Goal: Transaction & Acquisition: Purchase product/service

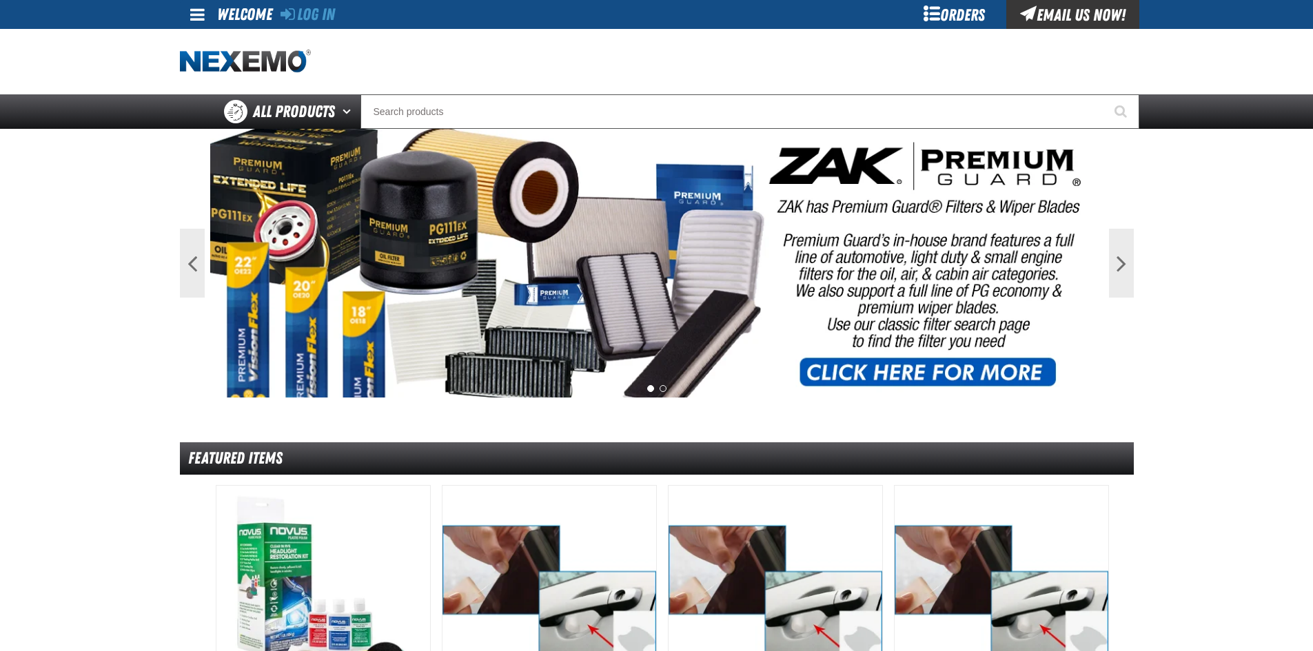
click at [312, 1] on div "Log In" at bounding box center [308, 14] width 54 height 29
click at [312, 11] on link "Log In" at bounding box center [308, 14] width 54 height 19
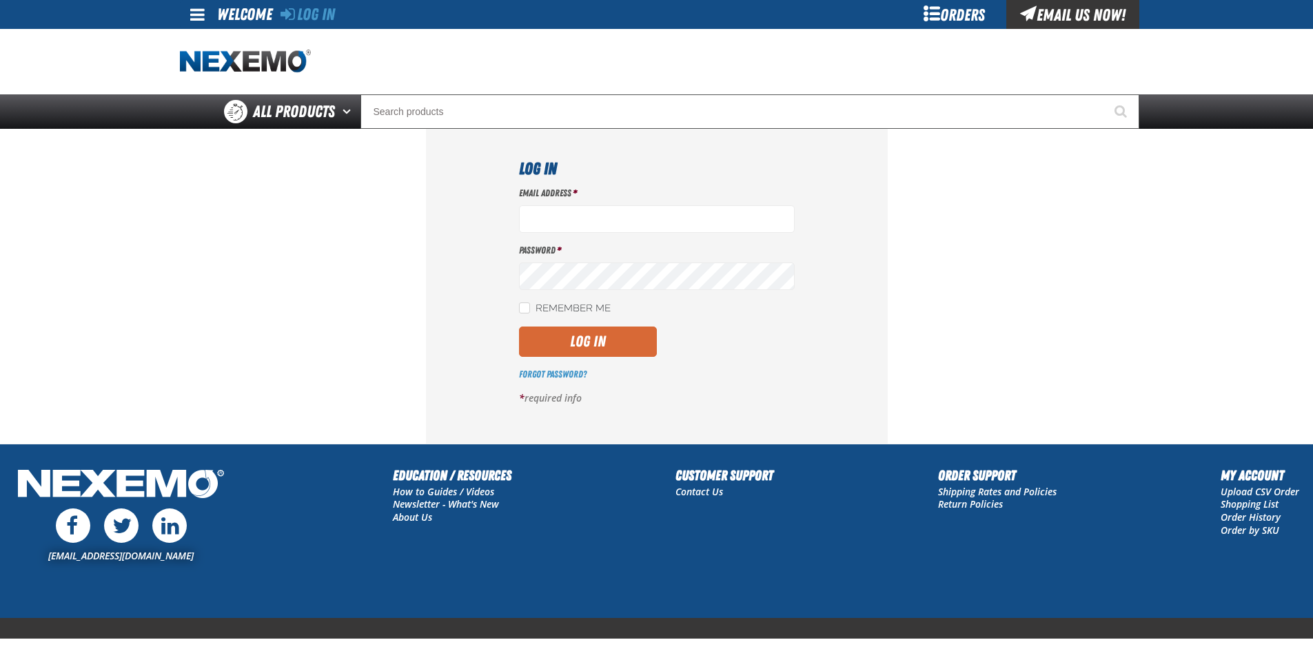
type input "[EMAIL_ADDRESS][DOMAIN_NAME]"
drag, startPoint x: 582, startPoint y: 343, endPoint x: 960, endPoint y: 391, distance: 381.4
click at [582, 343] on button "Log In" at bounding box center [588, 342] width 138 height 30
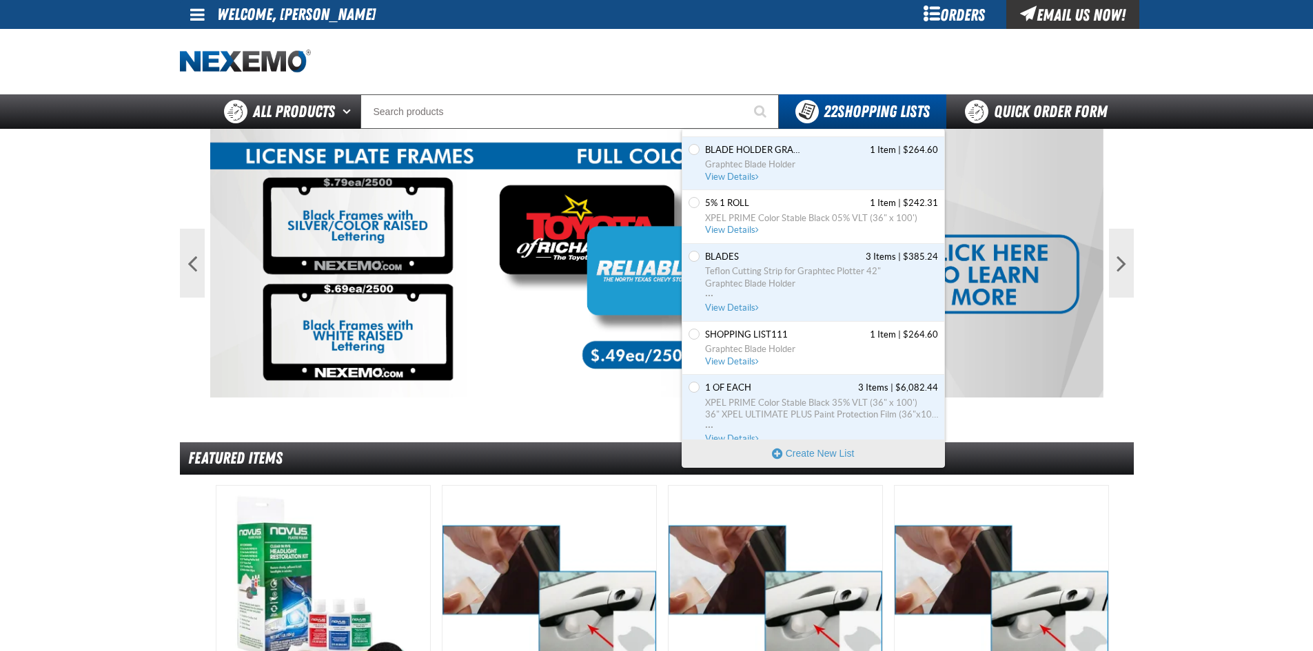
scroll to position [276, 0]
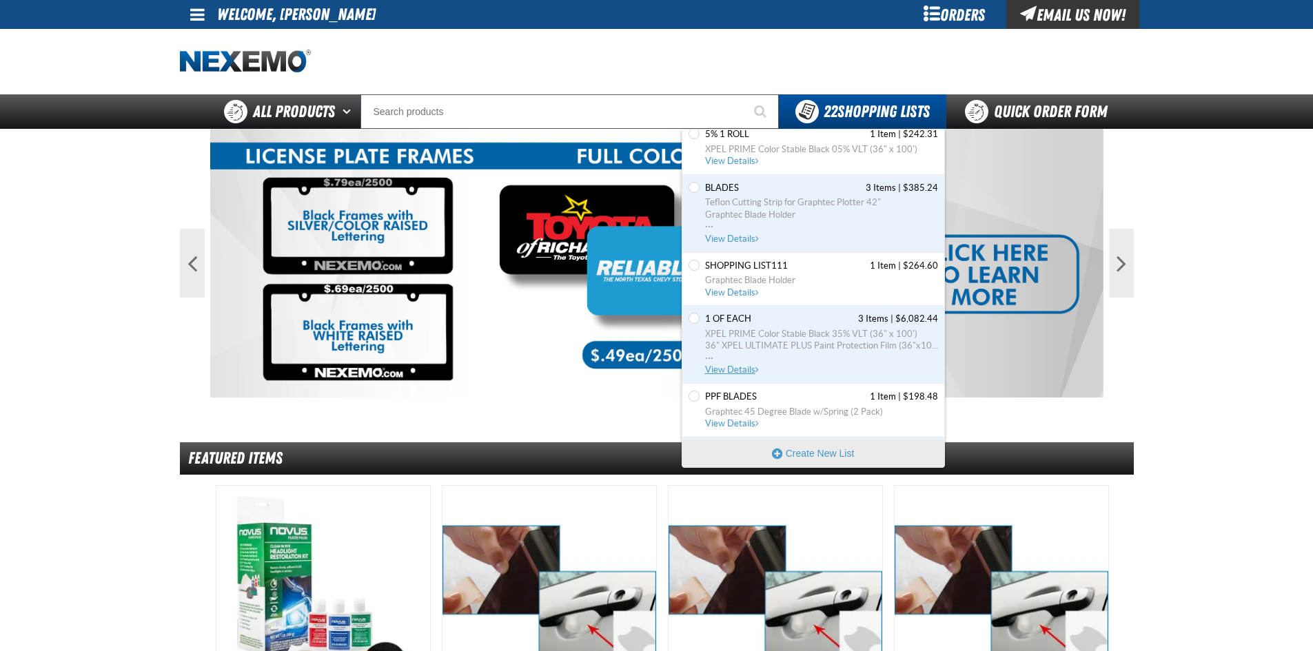
click at [731, 370] on span "View Details" at bounding box center [733, 370] width 56 height 10
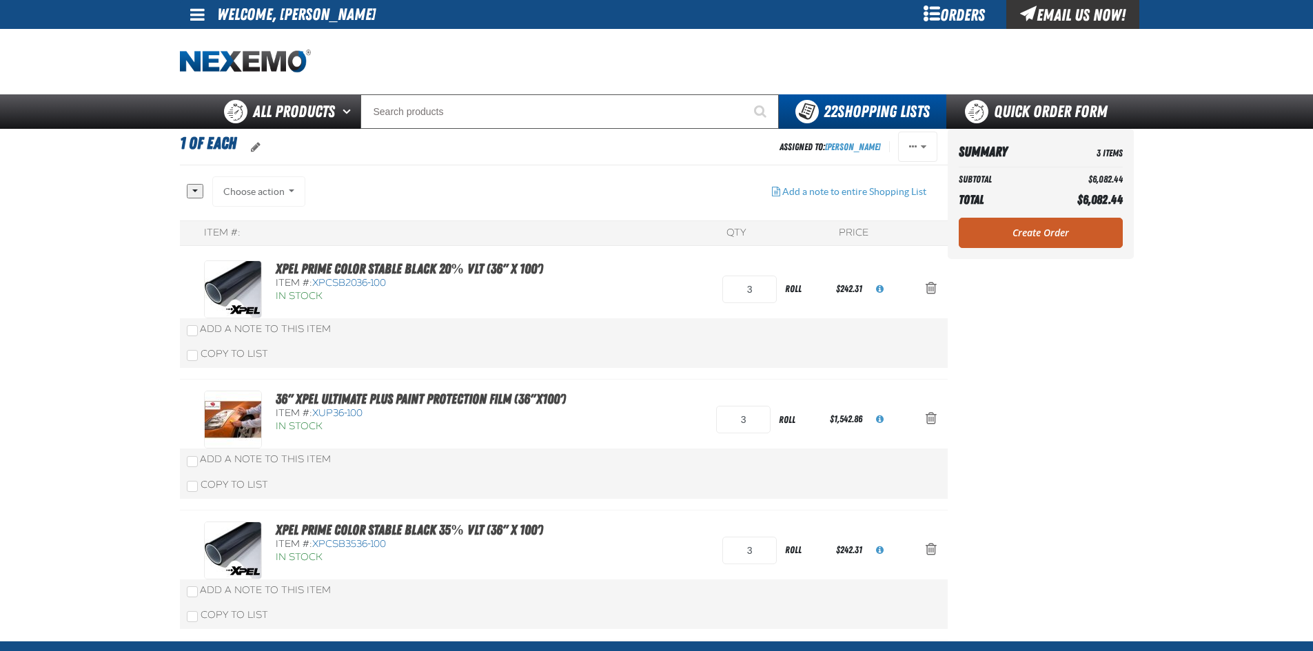
click at [1048, 263] on div "Summary 3 Items Subtotal $6,082.44 Total $6,082.44 Loading... Create Order" at bounding box center [1041, 197] width 186 height 136
click at [1041, 232] on link "Create Order" at bounding box center [1041, 233] width 164 height 30
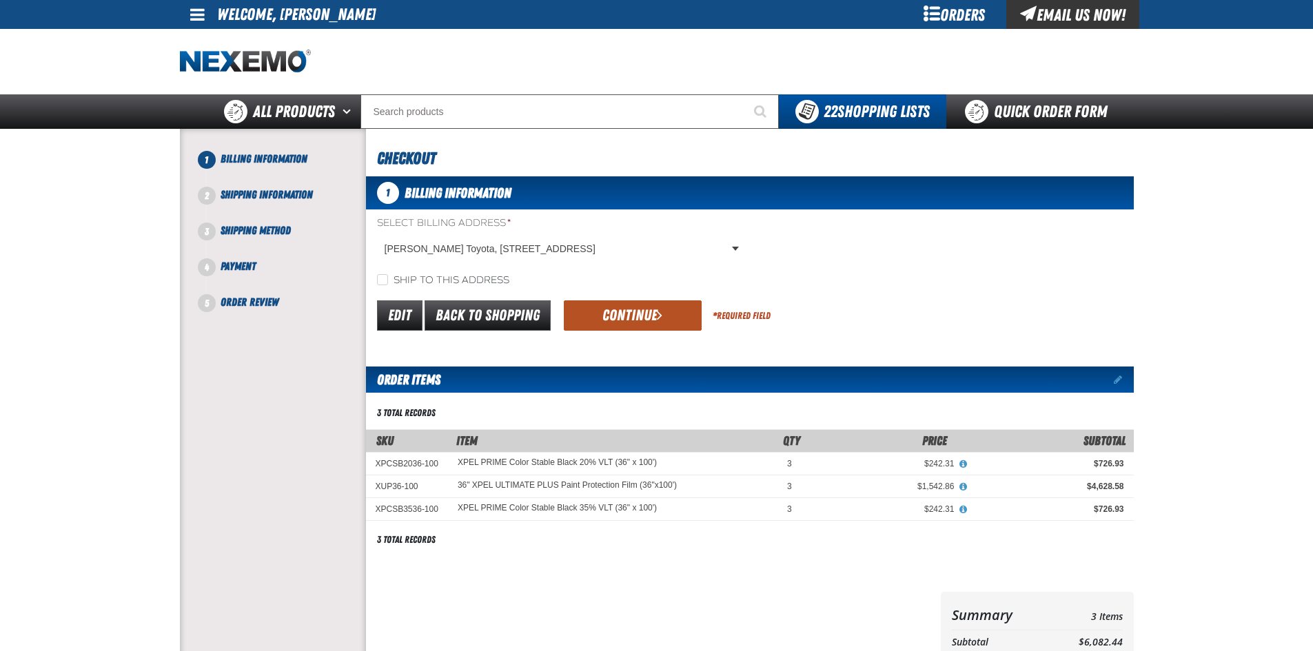
click at [660, 310] on span "submit" at bounding box center [660, 314] width 6 height 15
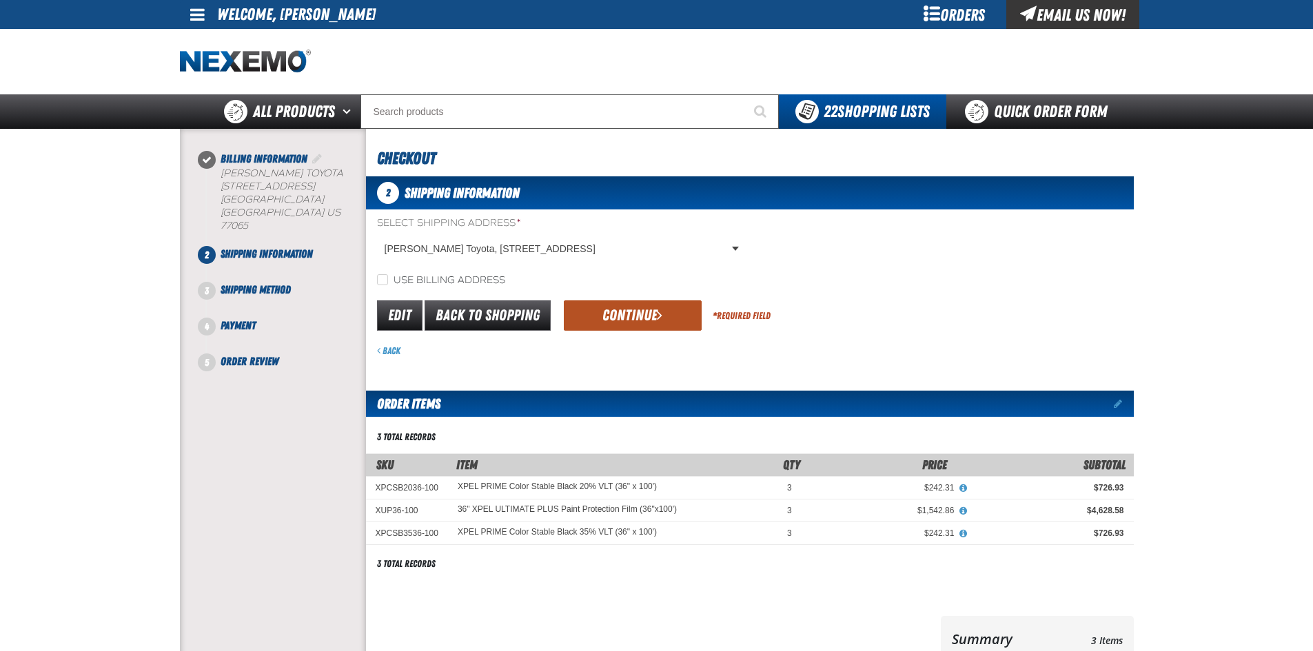
click at [634, 328] on button "Continue" at bounding box center [633, 315] width 138 height 30
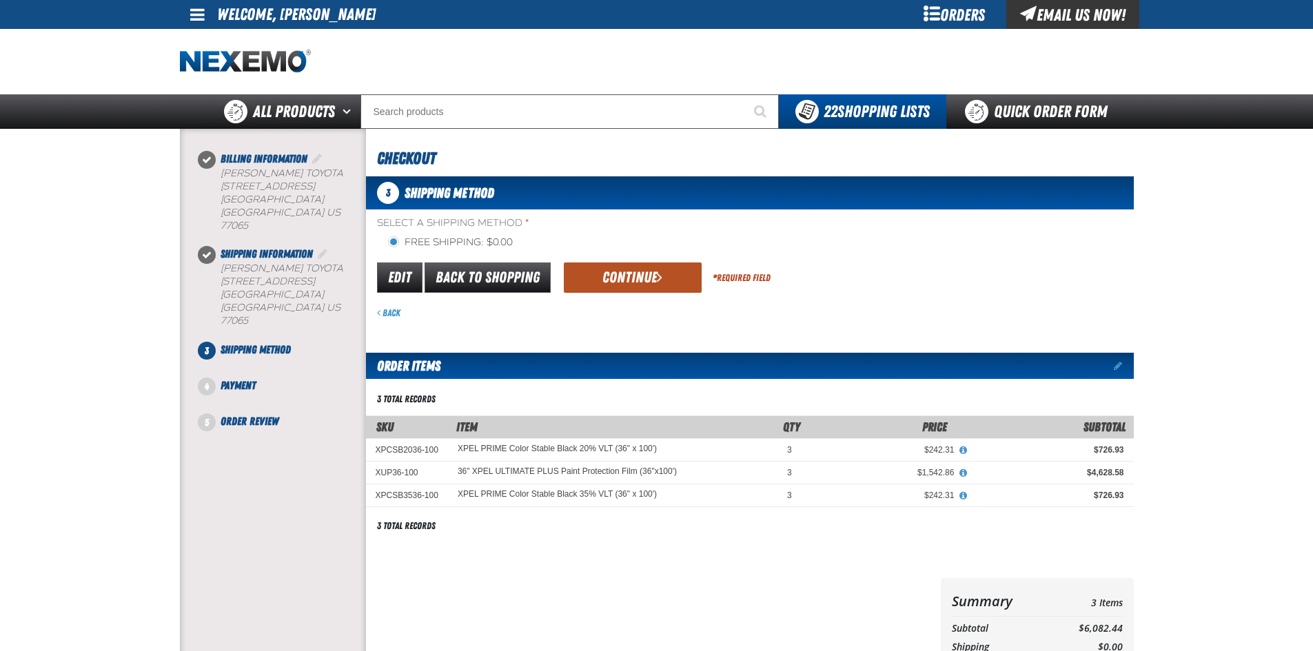
click at [651, 271] on button "Continue" at bounding box center [633, 278] width 138 height 30
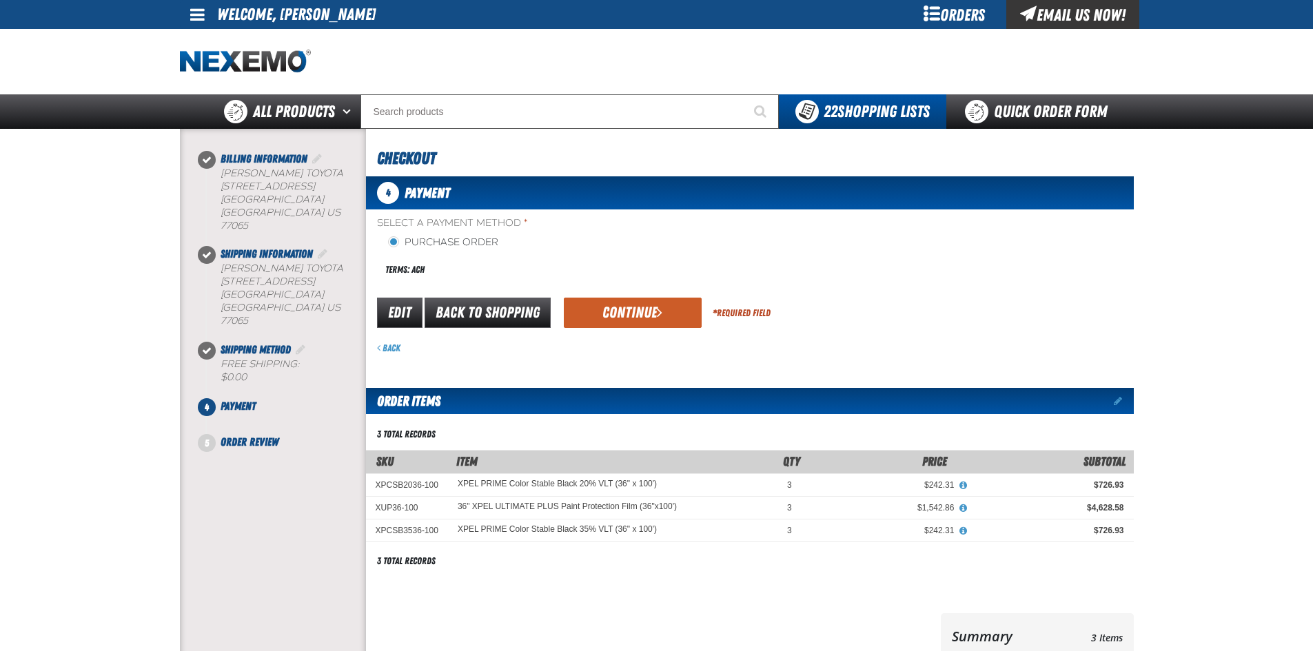
click at [626, 292] on div "Select a Payment Method * Purchase Order Terms: ACH payment_term_4 *" at bounding box center [750, 285] width 768 height 138
click at [611, 316] on button "Continue" at bounding box center [633, 313] width 138 height 30
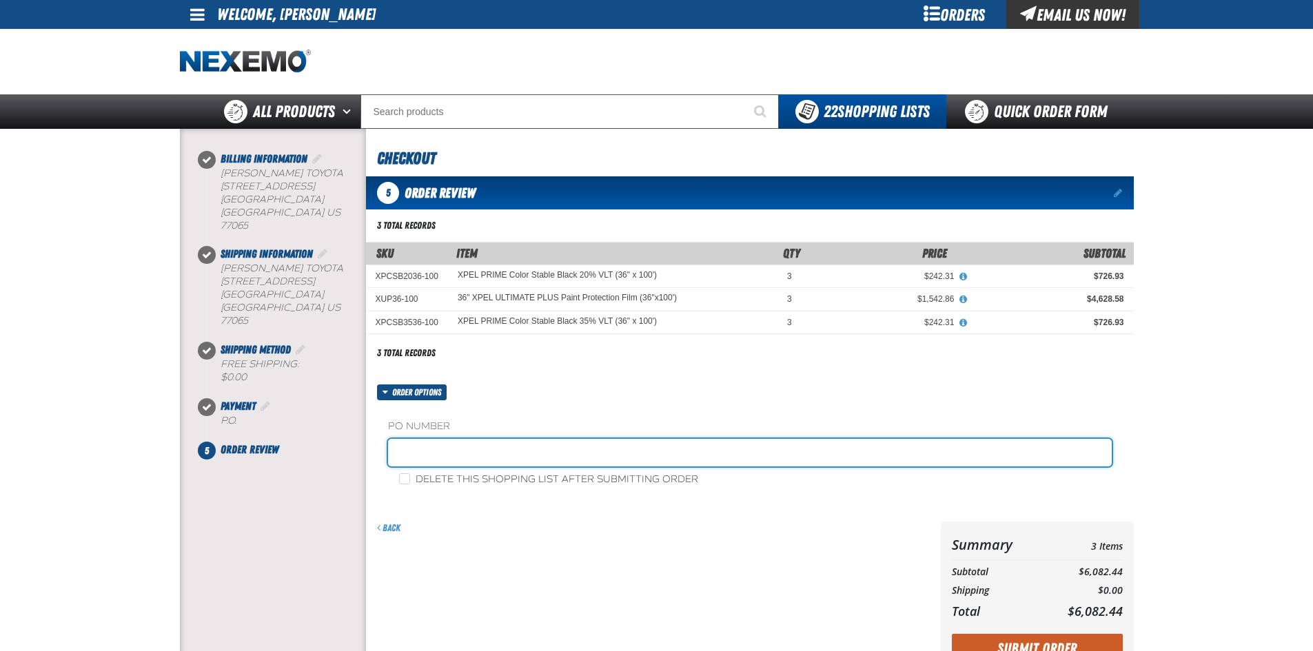
drag, startPoint x: 484, startPoint y: 451, endPoint x: 498, endPoint y: 458, distance: 15.1
click at [484, 451] on input "text" at bounding box center [750, 453] width 724 height 28
type input "adam boyd service"
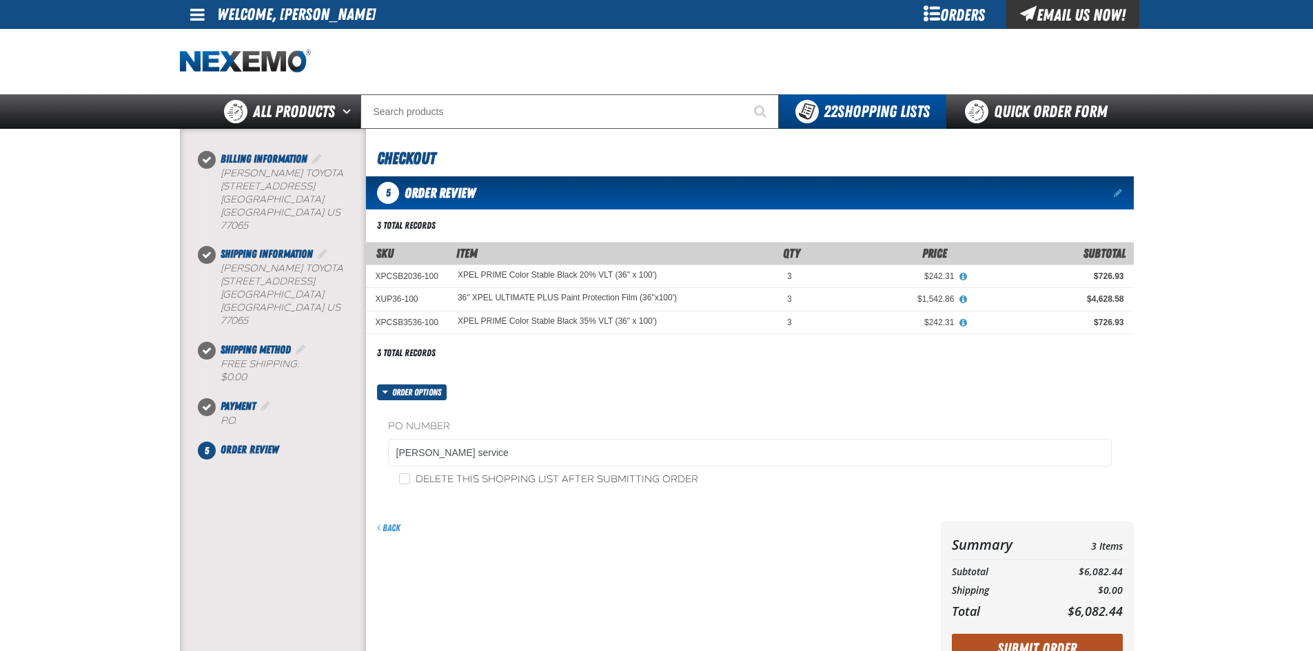
click at [1018, 638] on button "Submit Order" at bounding box center [1037, 649] width 171 height 30
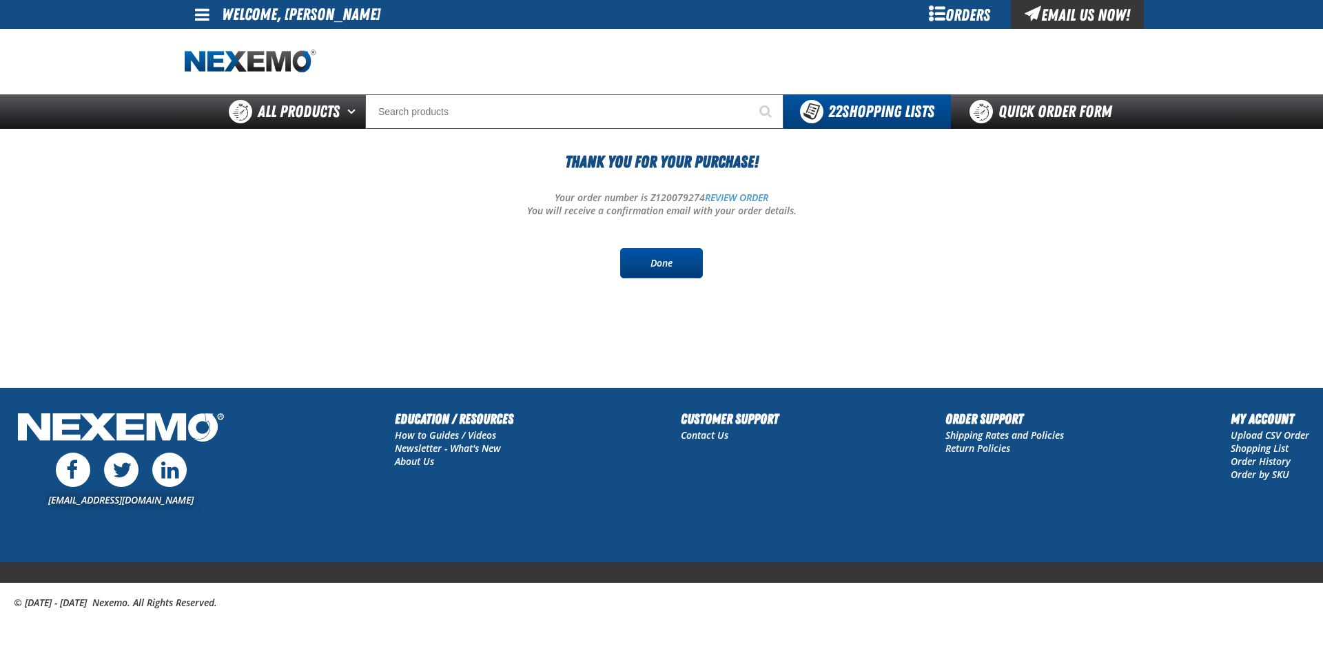
click at [672, 273] on link "Done" at bounding box center [661, 263] width 83 height 30
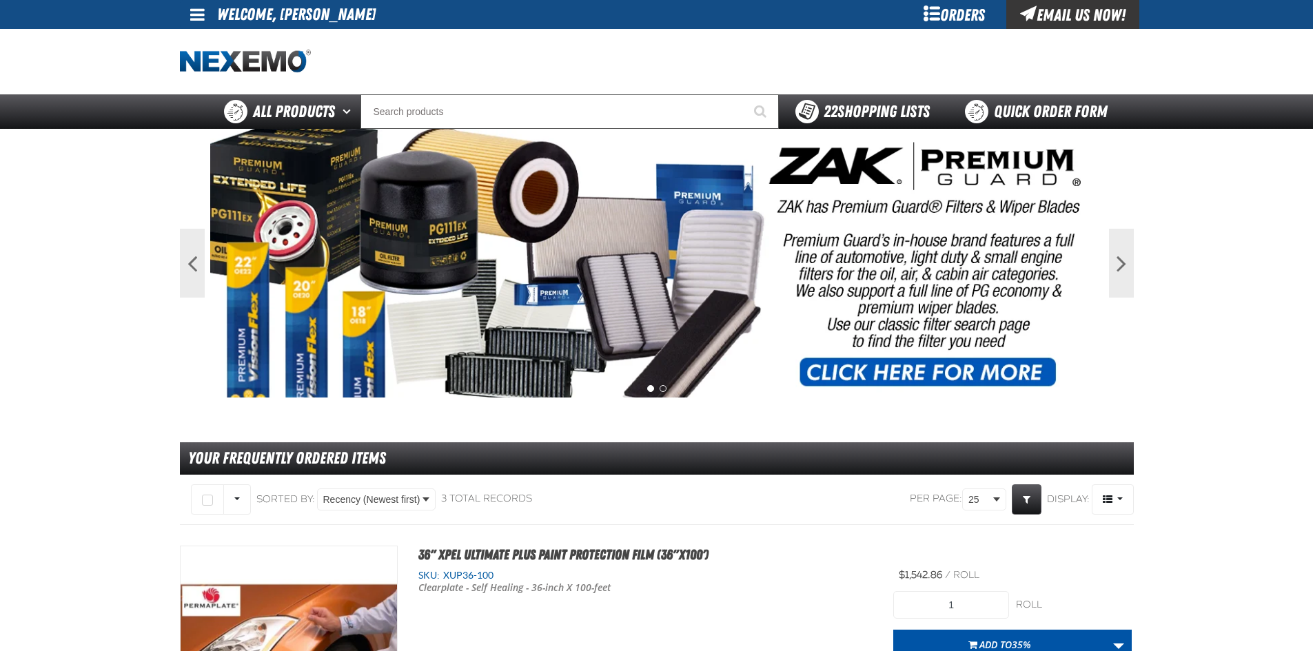
click at [817, 115] on div "22 Shopping Lists" at bounding box center [862, 111] width 134 height 23
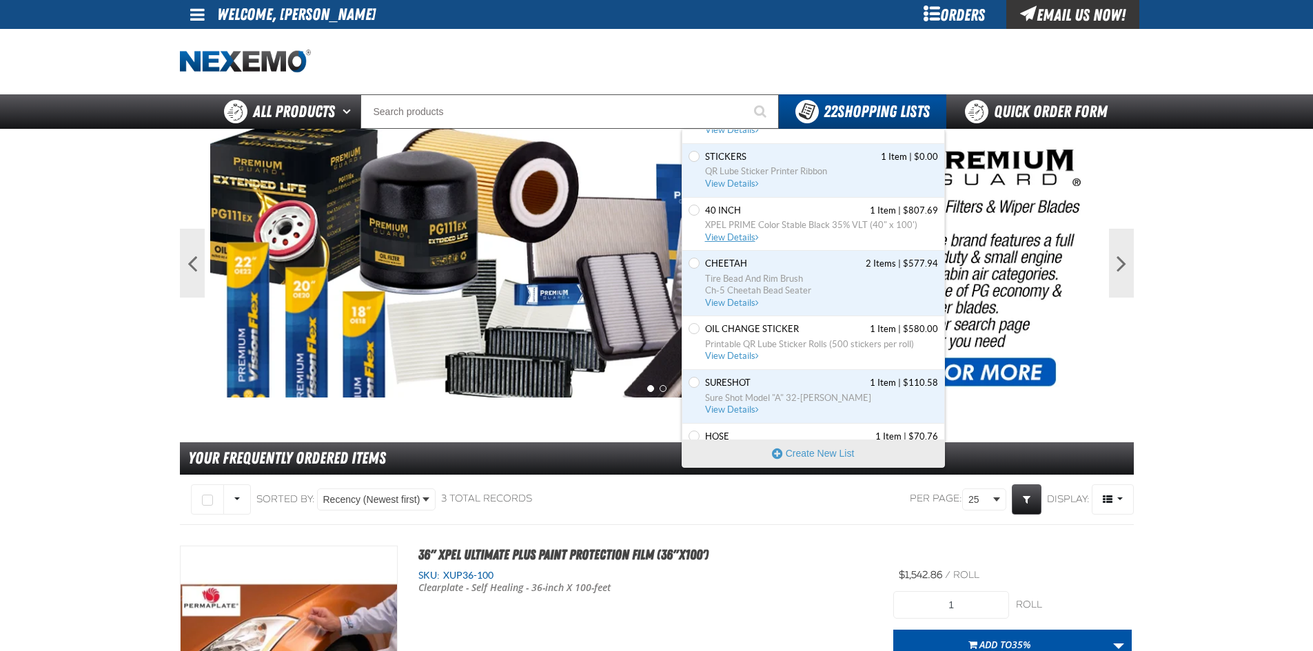
scroll to position [652, 0]
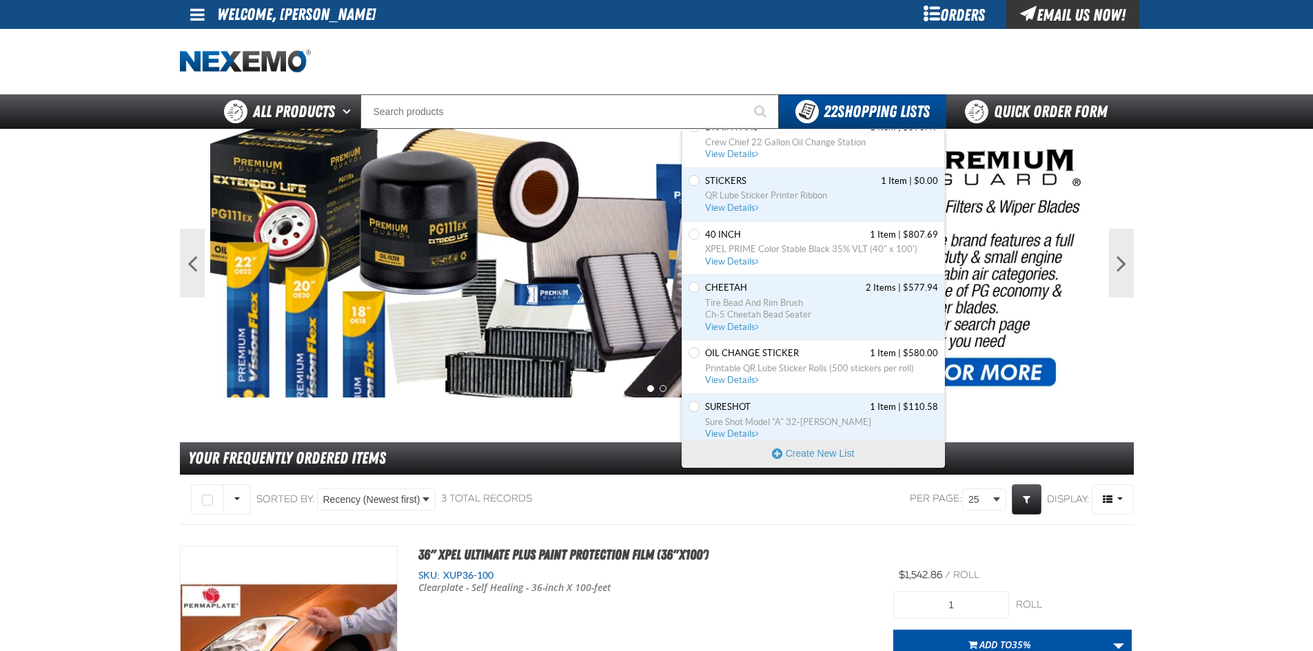
click at [740, 269] on div "Set the 40 INCH as Default 40 INCH 1 Item | $807.69 XPEL PRIME Color Stable Bla…" at bounding box center [813, 249] width 262 height 54
click at [735, 257] on span "View Details" at bounding box center [733, 261] width 56 height 10
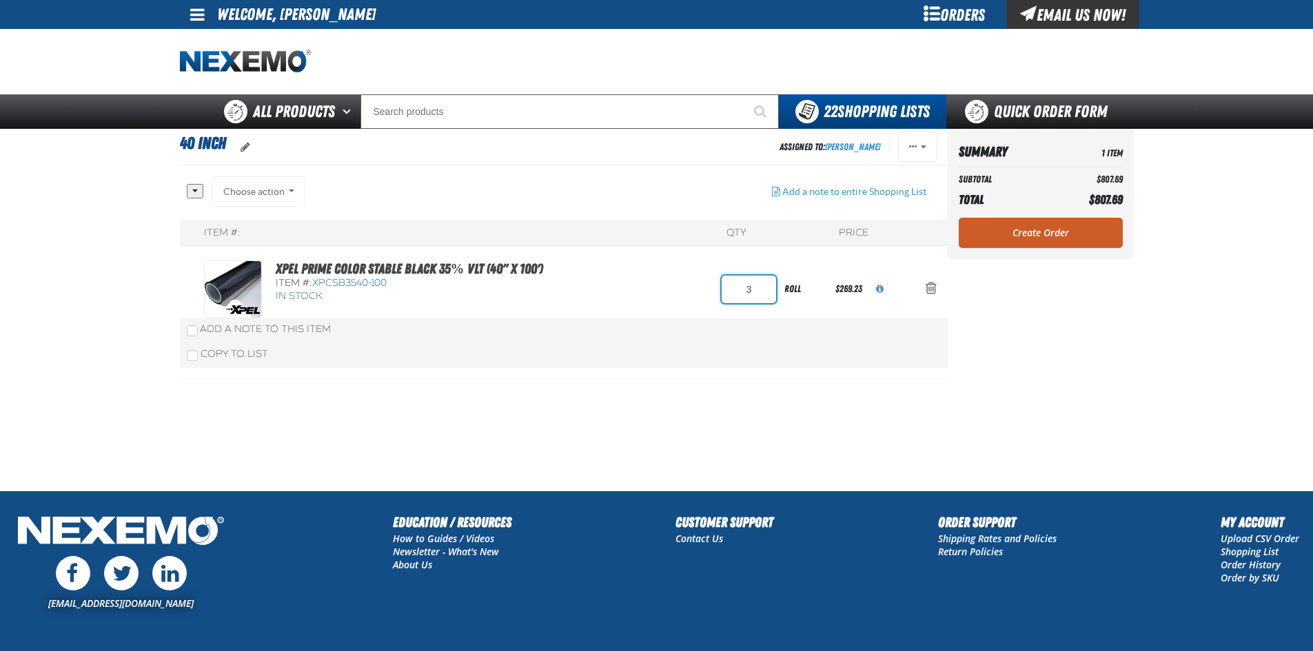
drag, startPoint x: 746, startPoint y: 286, endPoint x: 812, endPoint y: 293, distance: 66.5
click at [799, 293] on form "3 roll" at bounding box center [779, 289] width 114 height 31
type input "1"
click at [1054, 282] on aside "Summary 1 Item Subtotal $807.69 Total $807.69 Loading... Create Order" at bounding box center [1041, 310] width 186 height 362
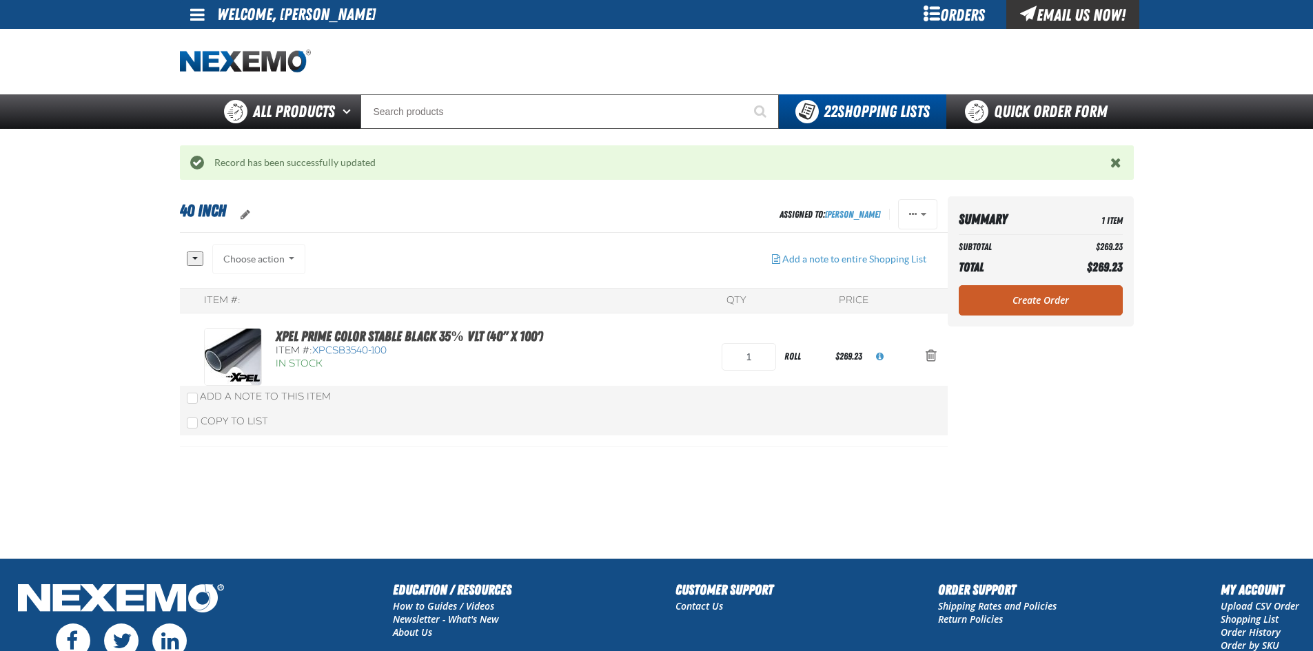
click at [1030, 296] on link "Create Order" at bounding box center [1041, 300] width 164 height 30
